Goal: Navigation & Orientation: Find specific page/section

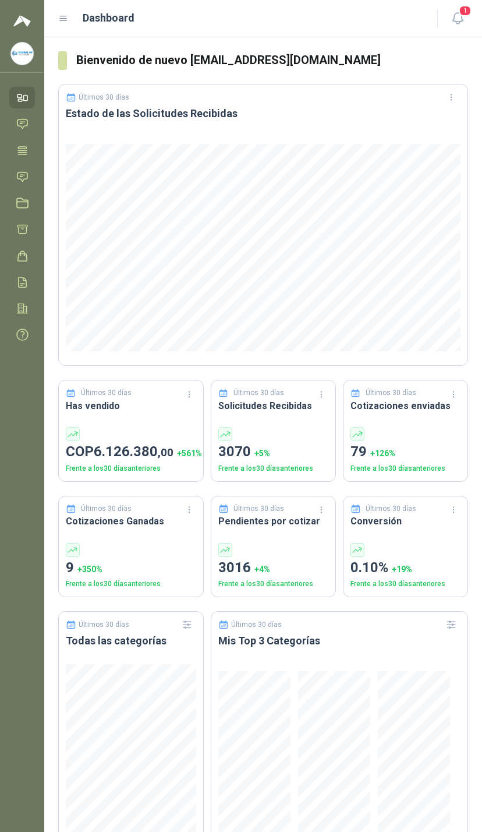
click at [22, 193] on link "Licitaciones" at bounding box center [22, 203] width 26 height 22
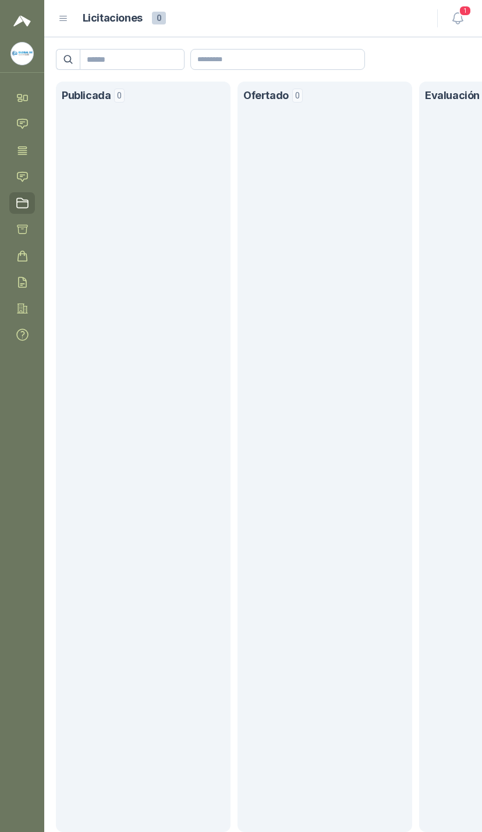
click at [29, 177] on link "Solicitudes" at bounding box center [22, 177] width 26 height 22
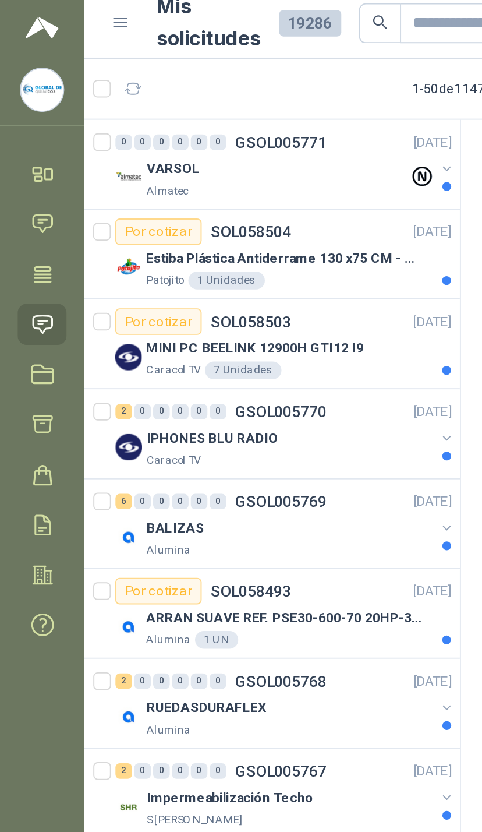
click at [237, 90] on button "button" at bounding box center [234, 94] width 9 height 9
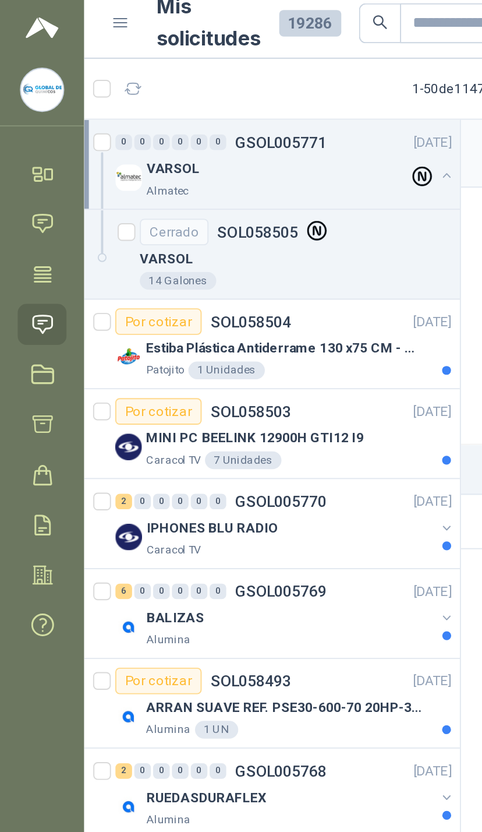
click at [230, 94] on button "button" at bounding box center [234, 98] width 9 height 9
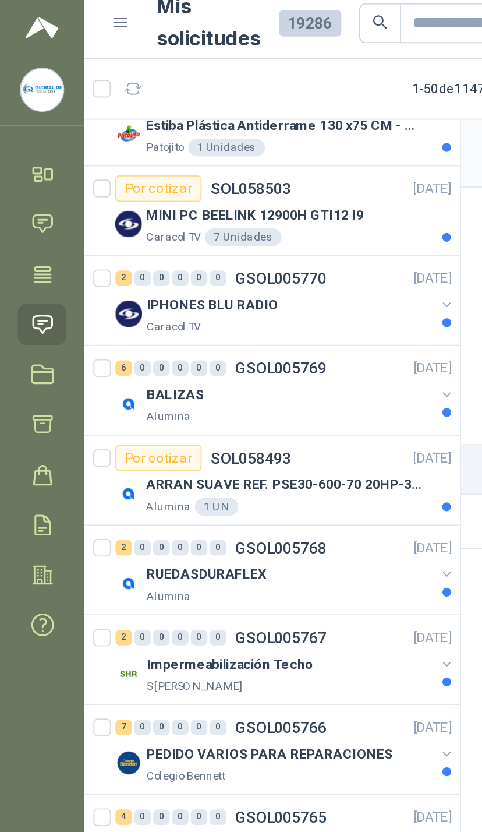
scroll to position [72, 0]
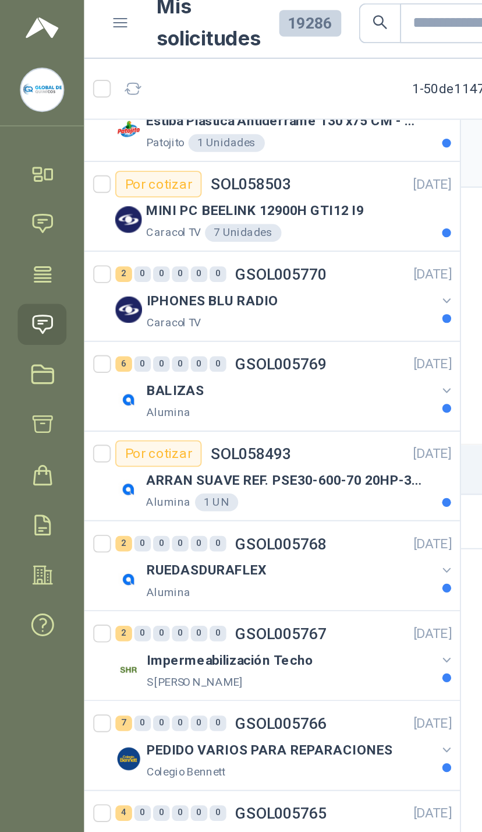
click at [232, 160] on button "button" at bounding box center [234, 164] width 9 height 9
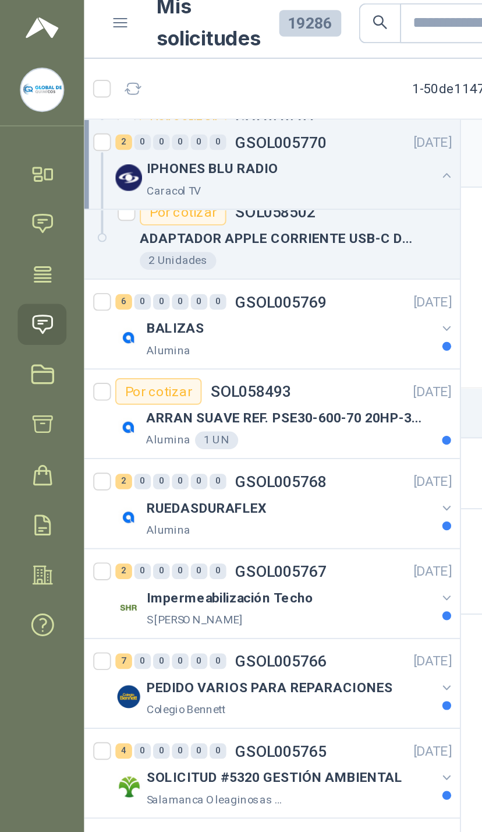
scroll to position [200, 0]
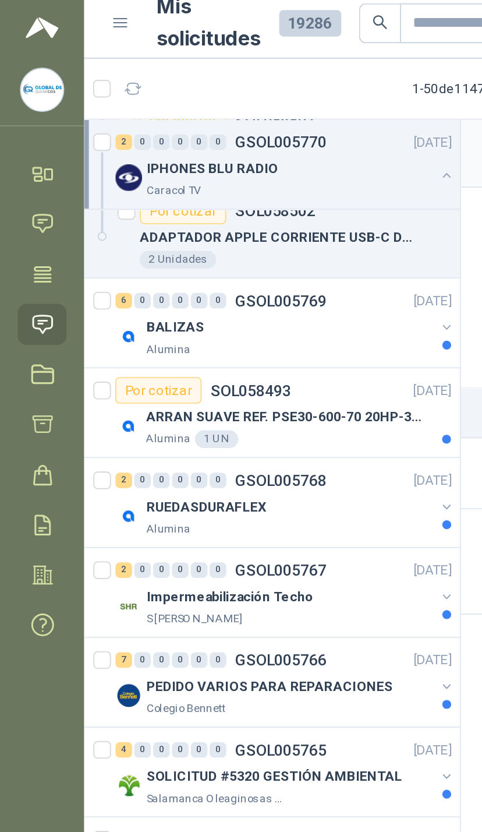
click at [233, 174] on button "button" at bounding box center [234, 178] width 9 height 9
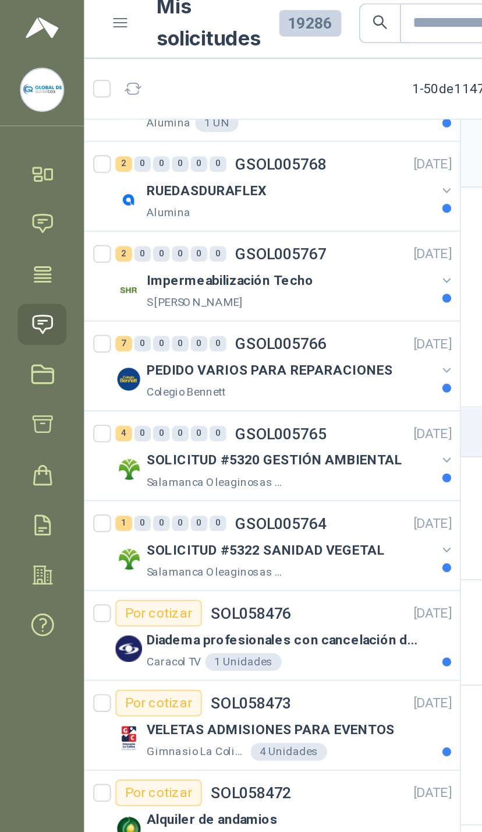
scroll to position [651, 0]
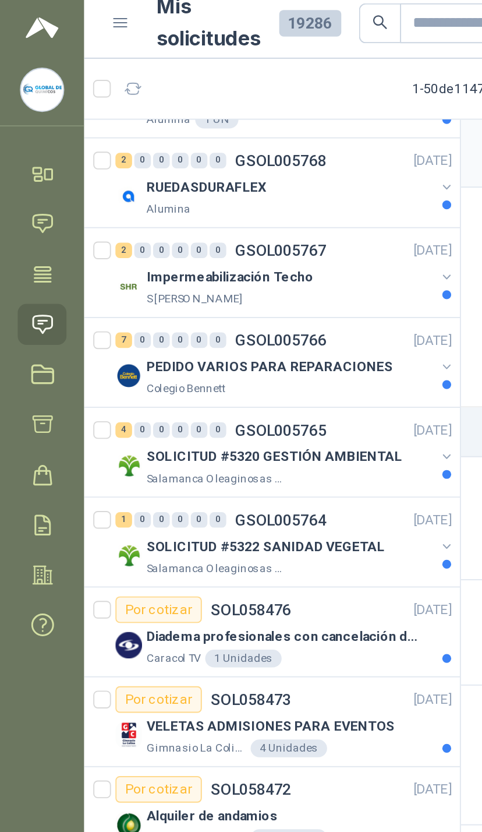
click at [231, 147] on button "button" at bounding box center [234, 151] width 9 height 9
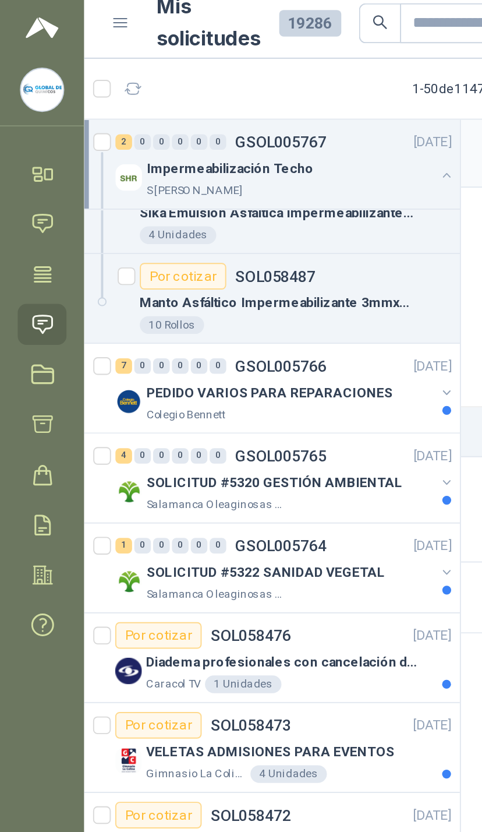
scroll to position [733, 0]
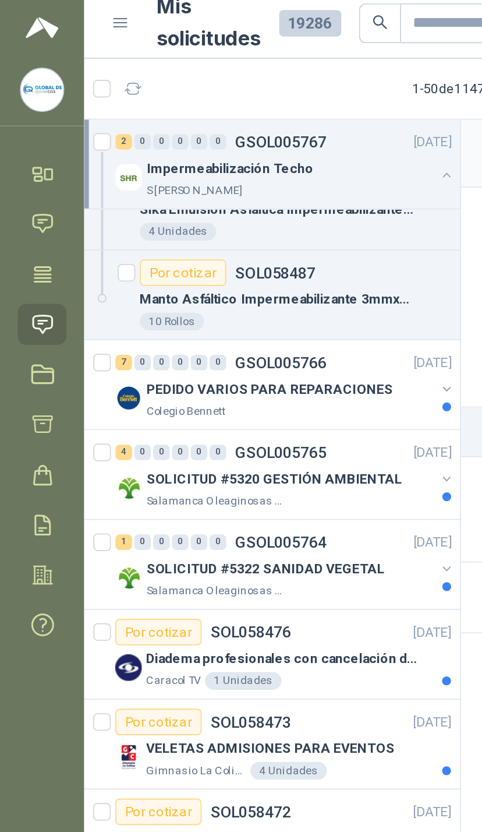
click at [234, 195] on p "[DATE]" at bounding box center [227, 197] width 20 height 11
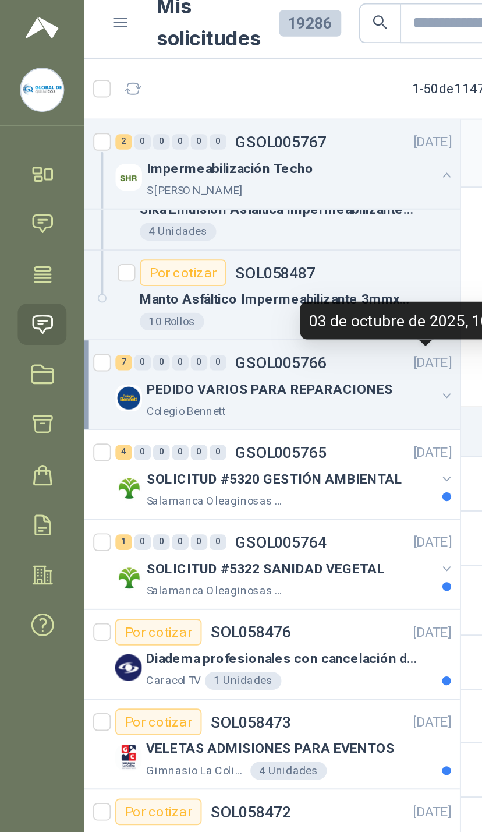
click at [225, 204] on div "PEDIDO VARIOS PARA REPARACIONES" at bounding box center [152, 211] width 151 height 14
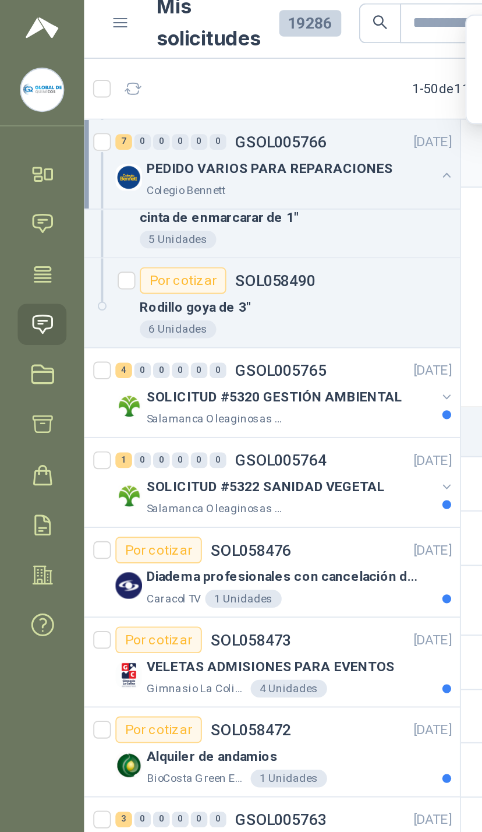
scroll to position [1130, 0]
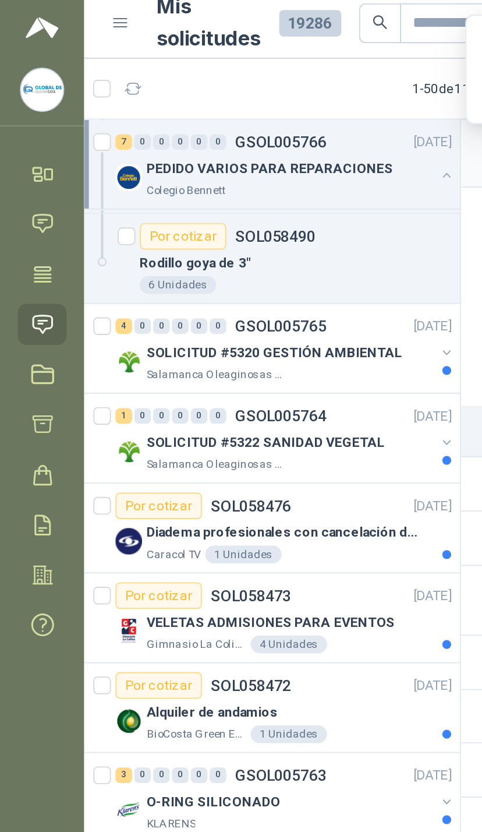
click at [227, 185] on div "SOLICITUD #5320 GESTIÓN AMBIENTAL" at bounding box center [152, 192] width 151 height 14
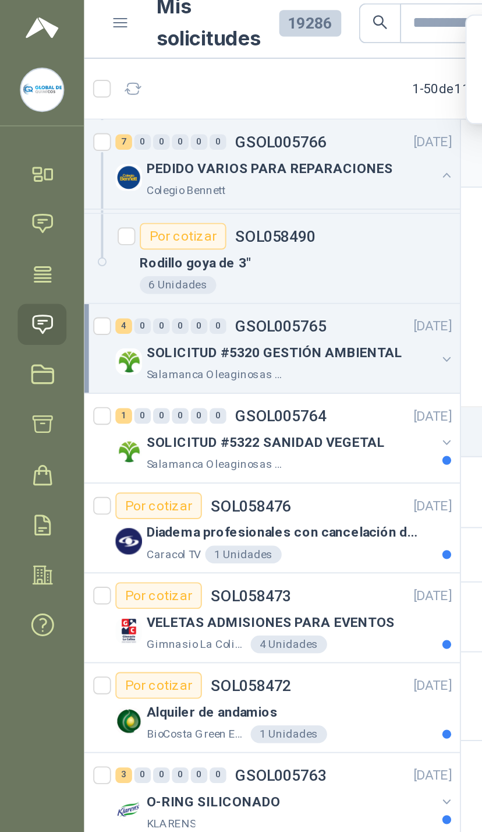
click at [227, 188] on div "SOLICITUD #5320 GESTIÓN AMBIENTAL" at bounding box center [152, 192] width 151 height 14
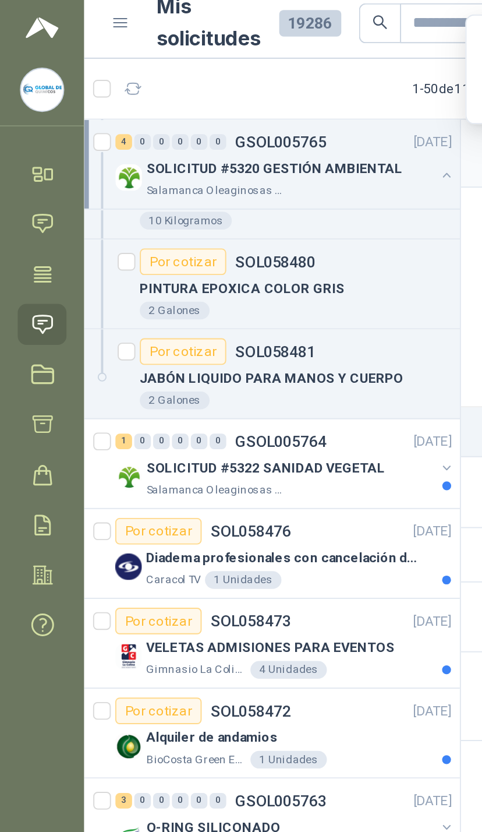
scroll to position [1306, 0]
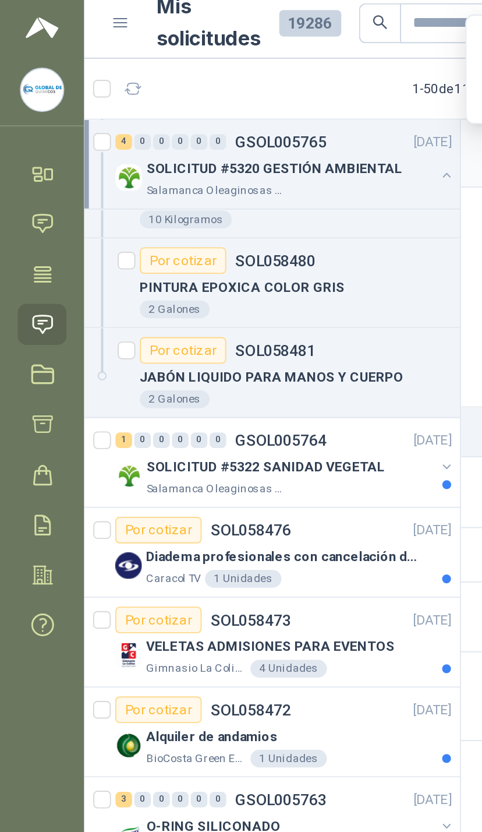
click at [237, 247] on button "button" at bounding box center [234, 251] width 9 height 9
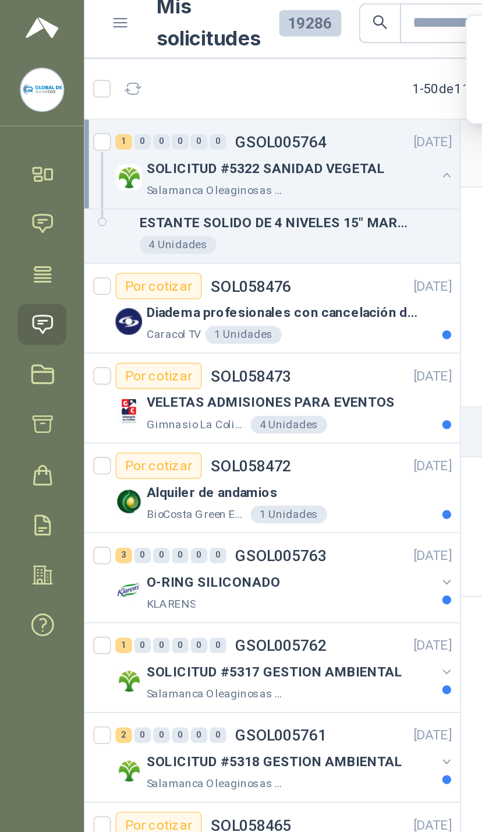
scroll to position [1508, 0]
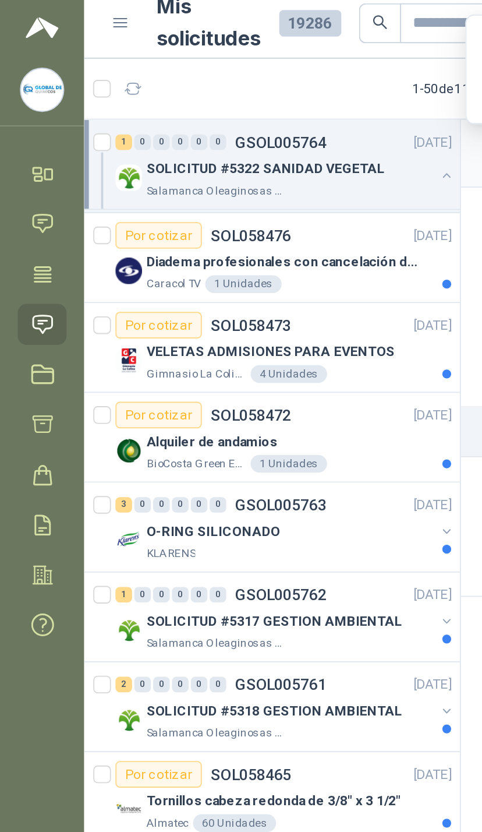
click at [238, 281] on button "button" at bounding box center [234, 285] width 9 height 9
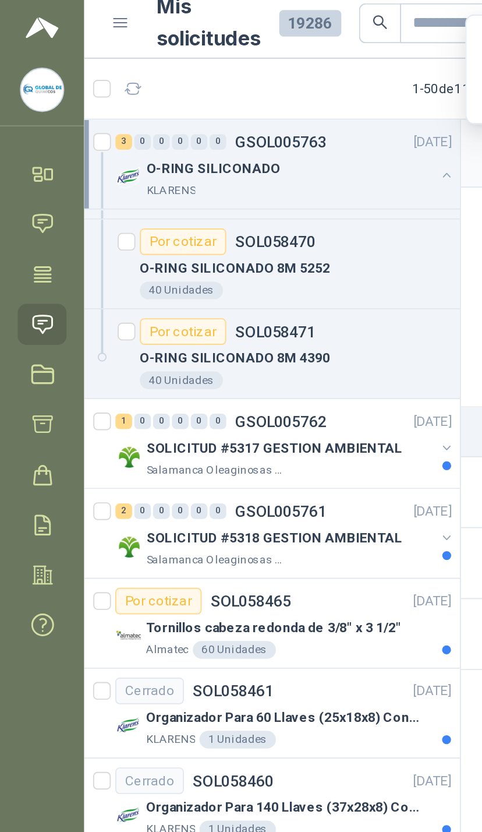
scroll to position [1764, 0]
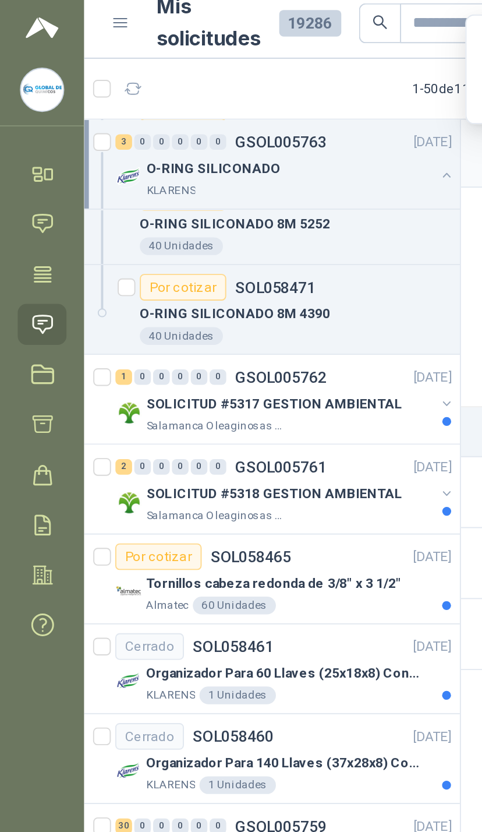
click at [232, 214] on button "button" at bounding box center [234, 218] width 9 height 9
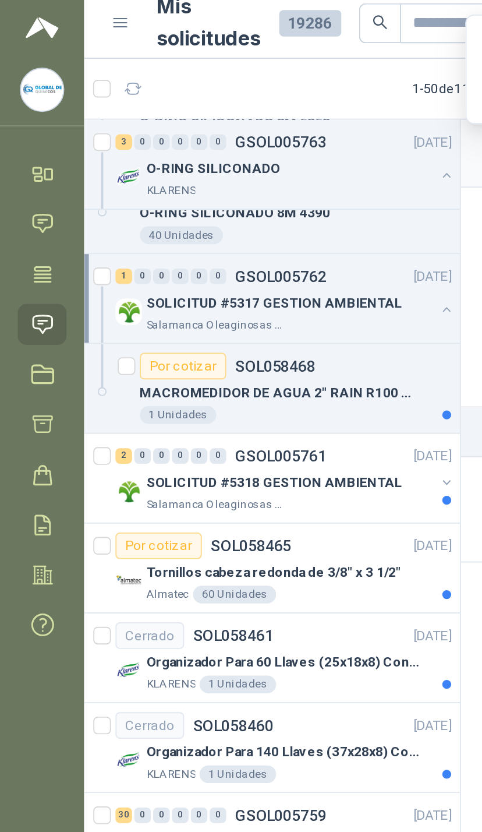
scroll to position [1822, 0]
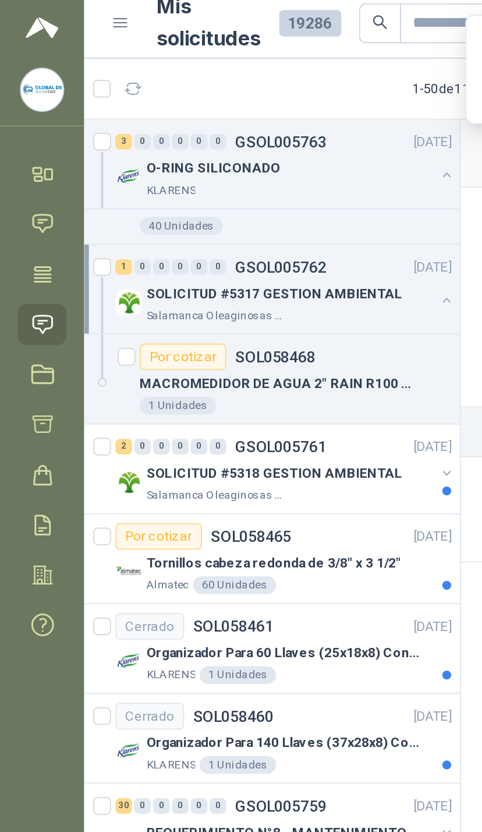
click at [232, 251] on button "button" at bounding box center [234, 255] width 9 height 9
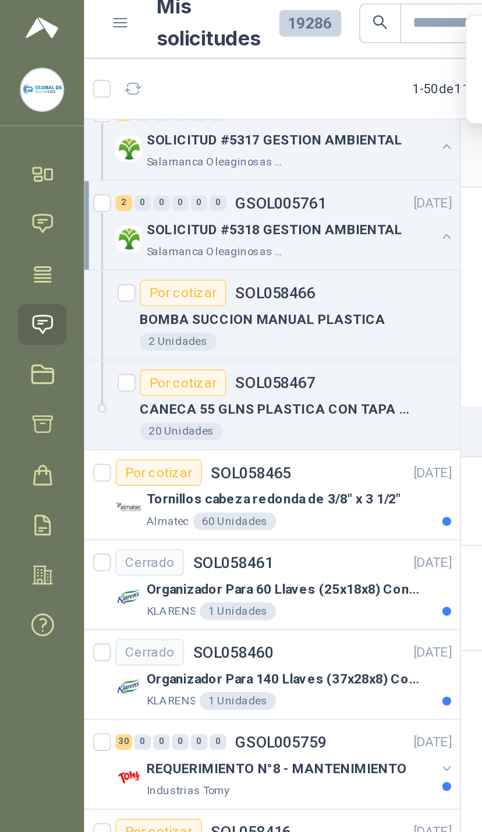
scroll to position [1953, 0]
